Goal: Use online tool/utility: Utilize a website feature to perform a specific function

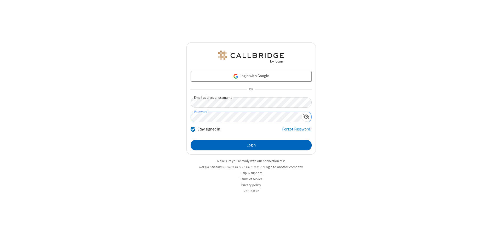
click at [251, 145] on button "Login" at bounding box center [251, 145] width 121 height 10
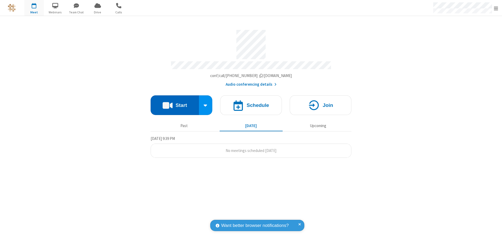
click at [175, 103] on button "Start" at bounding box center [175, 105] width 48 height 20
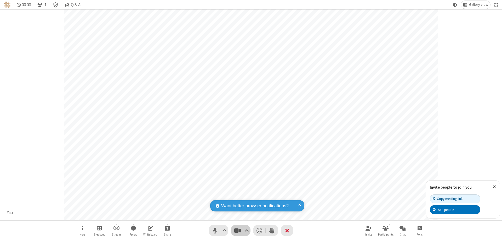
click at [238, 230] on span "Stop video (⌘+Shift+V)" at bounding box center [238, 230] width 8 height 8
click at [238, 230] on span "Start video (⌘+Shift+V)" at bounding box center [238, 230] width 8 height 8
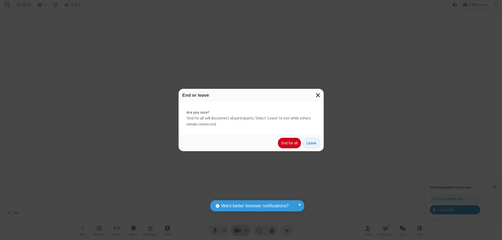
click at [290, 143] on button "End for all" at bounding box center [289, 143] width 23 height 10
